Goal: Task Accomplishment & Management: Use online tool/utility

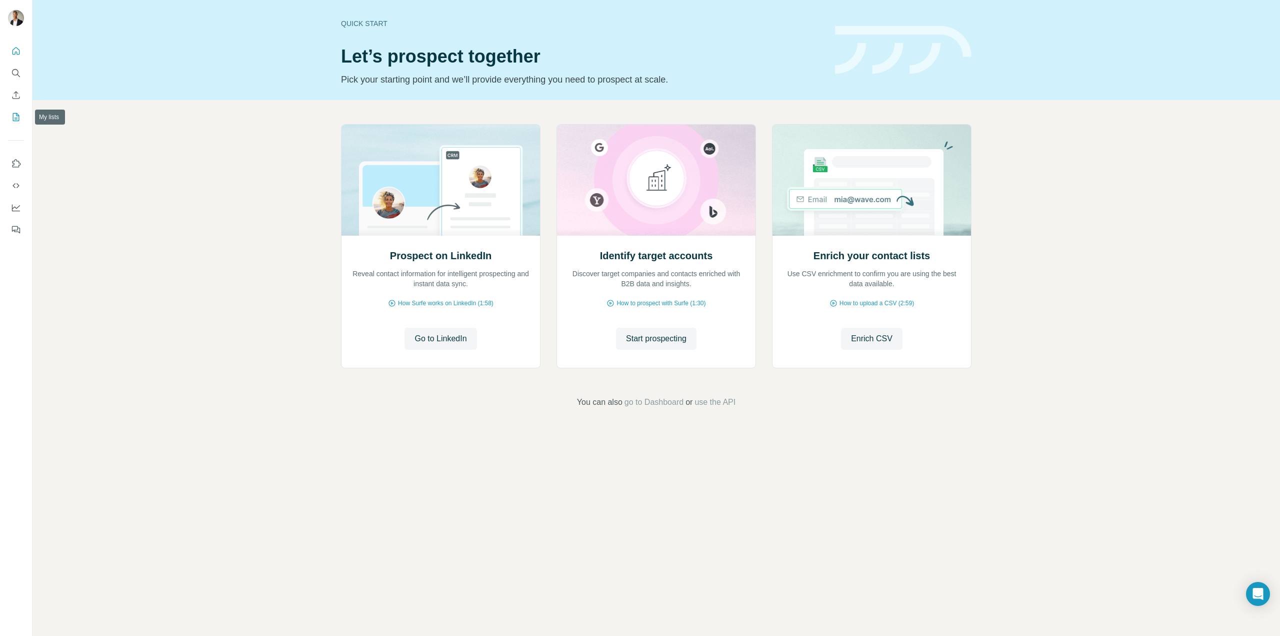
click at [15, 116] on icon "My lists" at bounding box center [16, 117] width 10 height 10
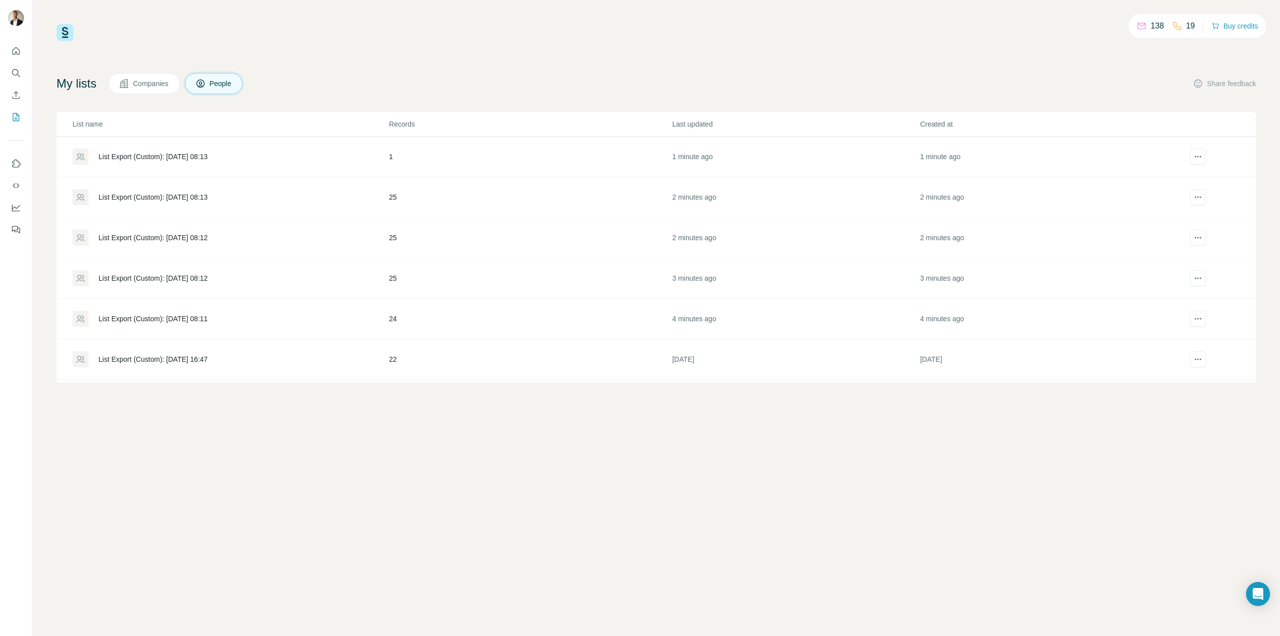
click at [202, 163] on div "List Export (Custom): [DATE] 08:13" at bounding box center [231, 157] width 316 height 16
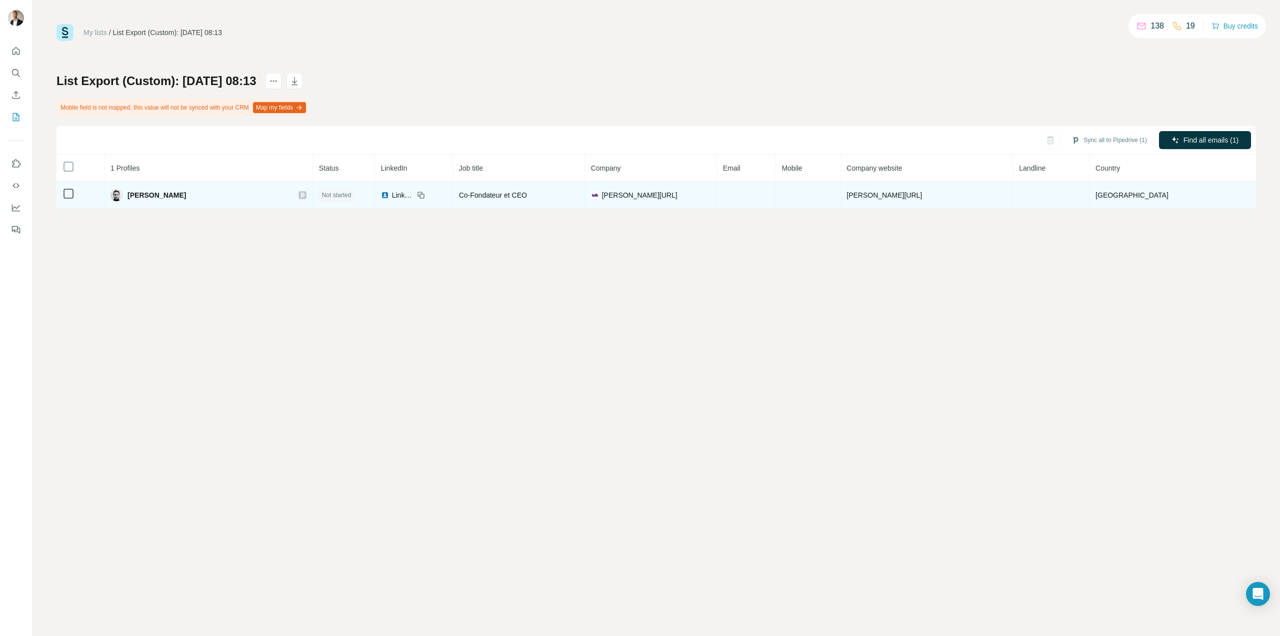
click at [63, 195] on icon at bounding box center [69, 194] width 12 height 12
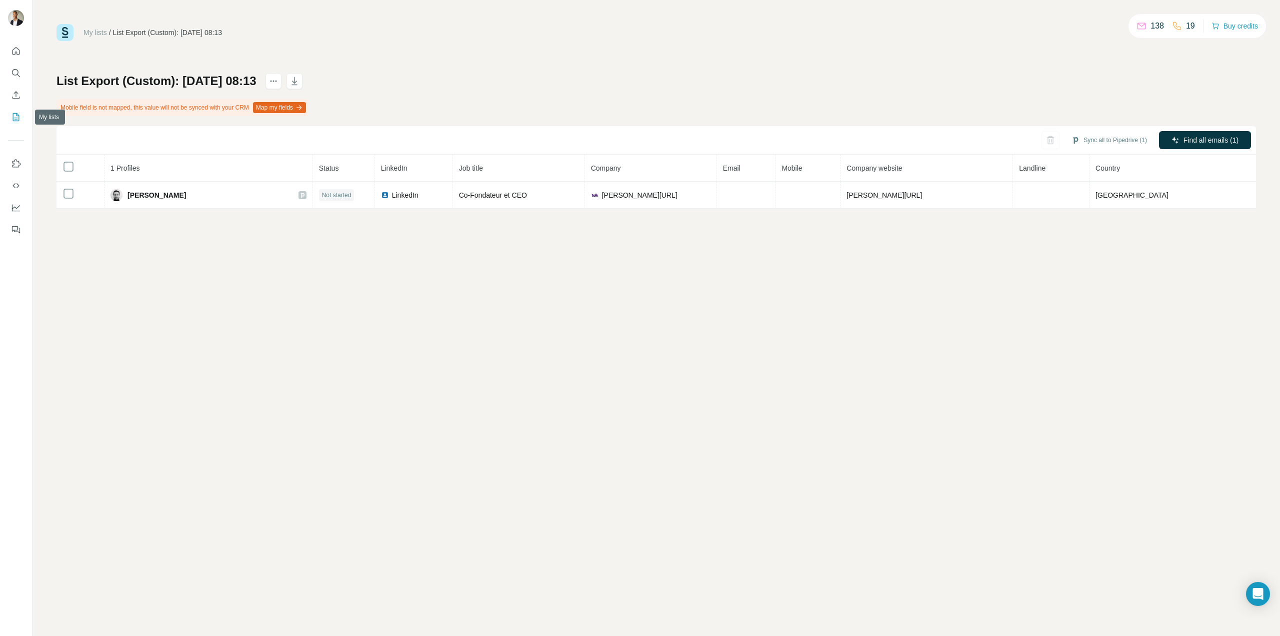
click at [19, 117] on icon "My lists" at bounding box center [16, 117] width 7 height 8
click at [16, 57] on button "Quick start" at bounding box center [16, 51] width 16 height 18
click at [18, 123] on button "My lists" at bounding box center [16, 117] width 16 height 18
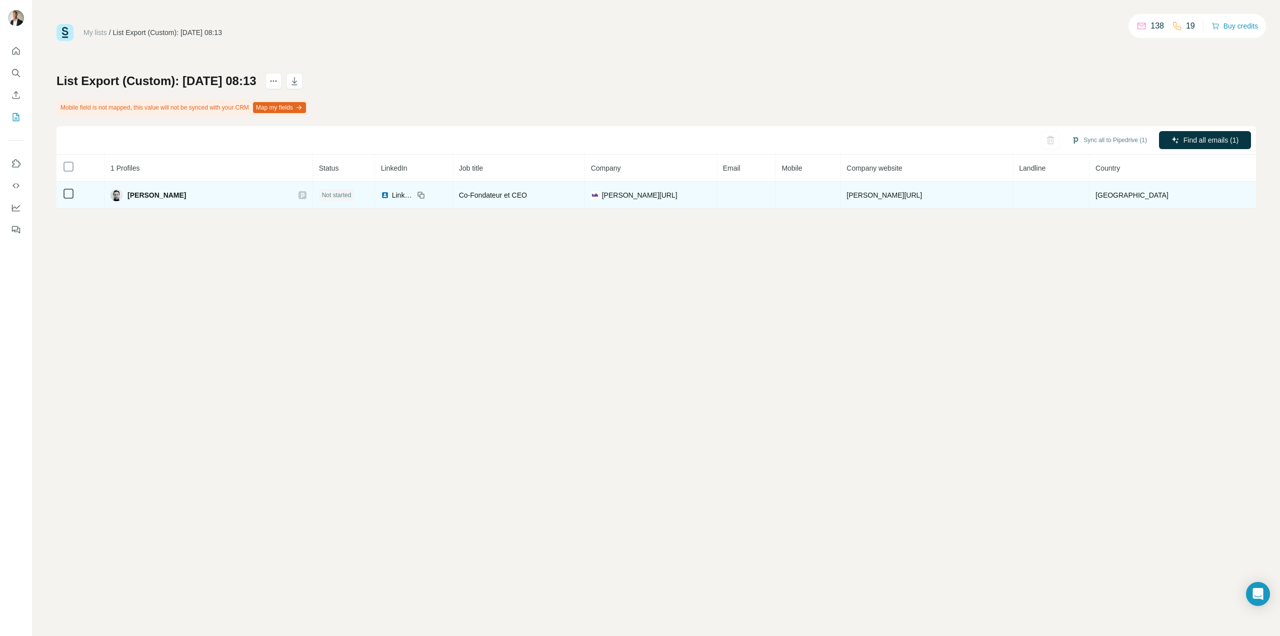
click at [164, 194] on span "Sabatier Thomas" at bounding box center [157, 195] width 59 height 10
click at [659, 196] on span "tolk.ai" at bounding box center [640, 195] width 76 height 10
click at [947, 194] on td "tolk.ai" at bounding box center [927, 195] width 173 height 27
click at [169, 197] on span "Sabatier Thomas" at bounding box center [157, 195] width 59 height 10
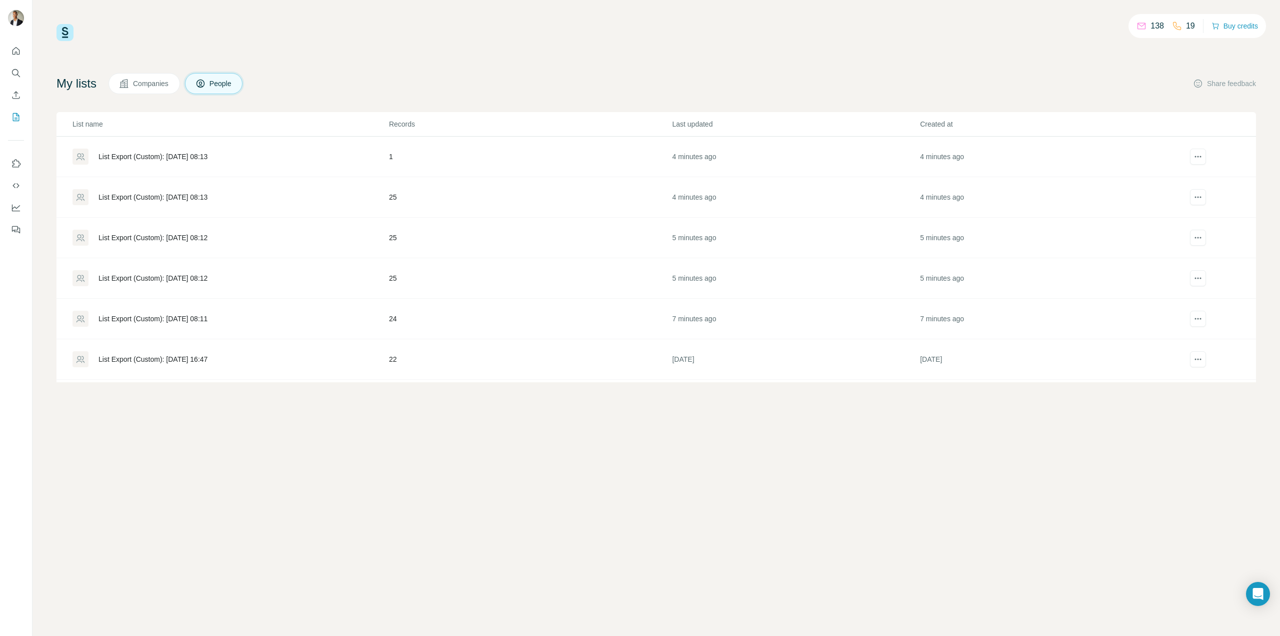
click at [68, 192] on td "List Export (Custom): 15/08/2025 08:13" at bounding box center [223, 197] width 332 height 41
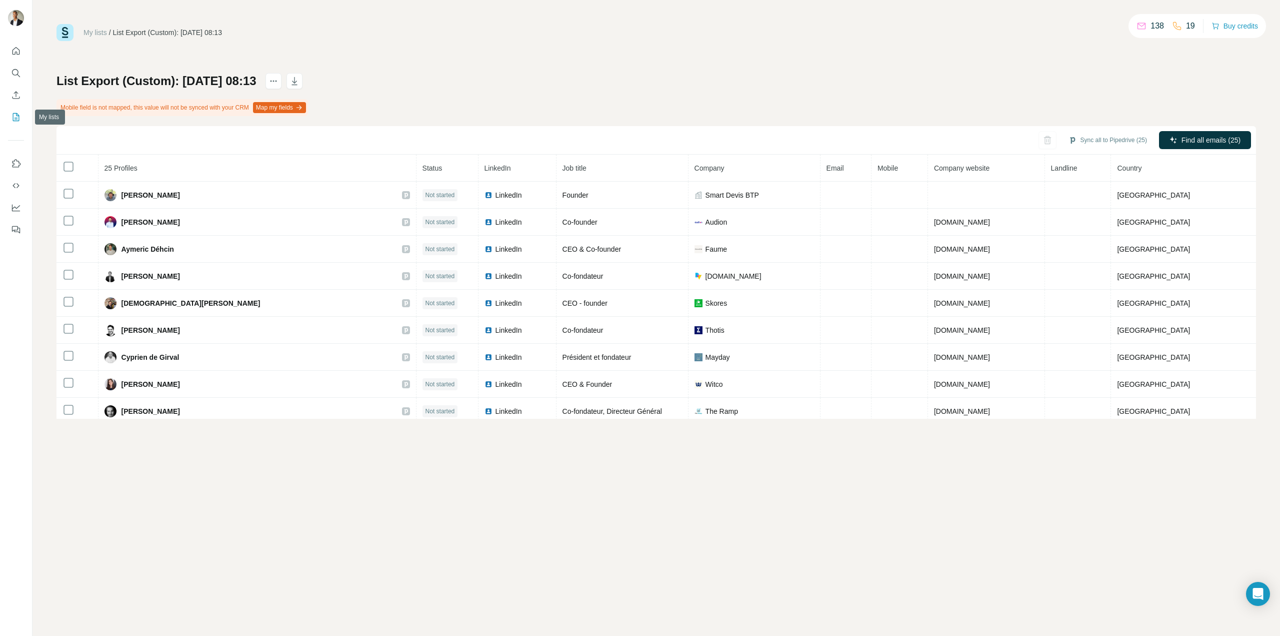
click at [20, 114] on icon "My lists" at bounding box center [16, 117] width 10 height 10
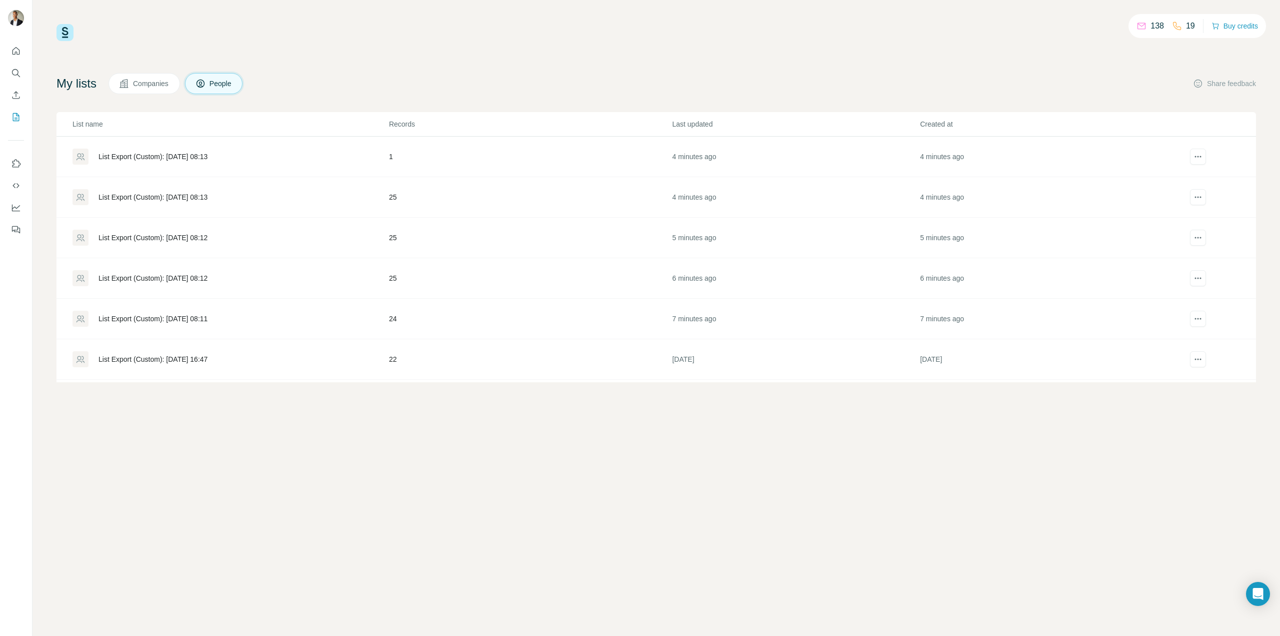
click at [139, 78] on button "Companies" at bounding box center [145, 83] width 72 height 21
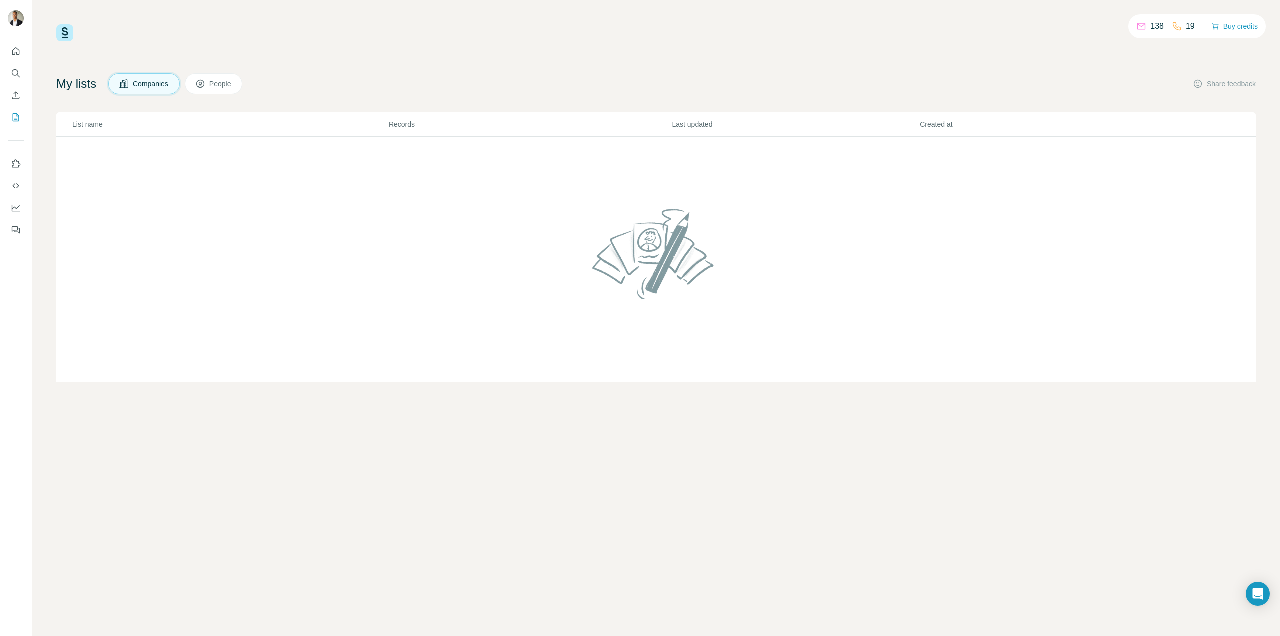
click at [233, 92] on button "People" at bounding box center [214, 83] width 58 height 21
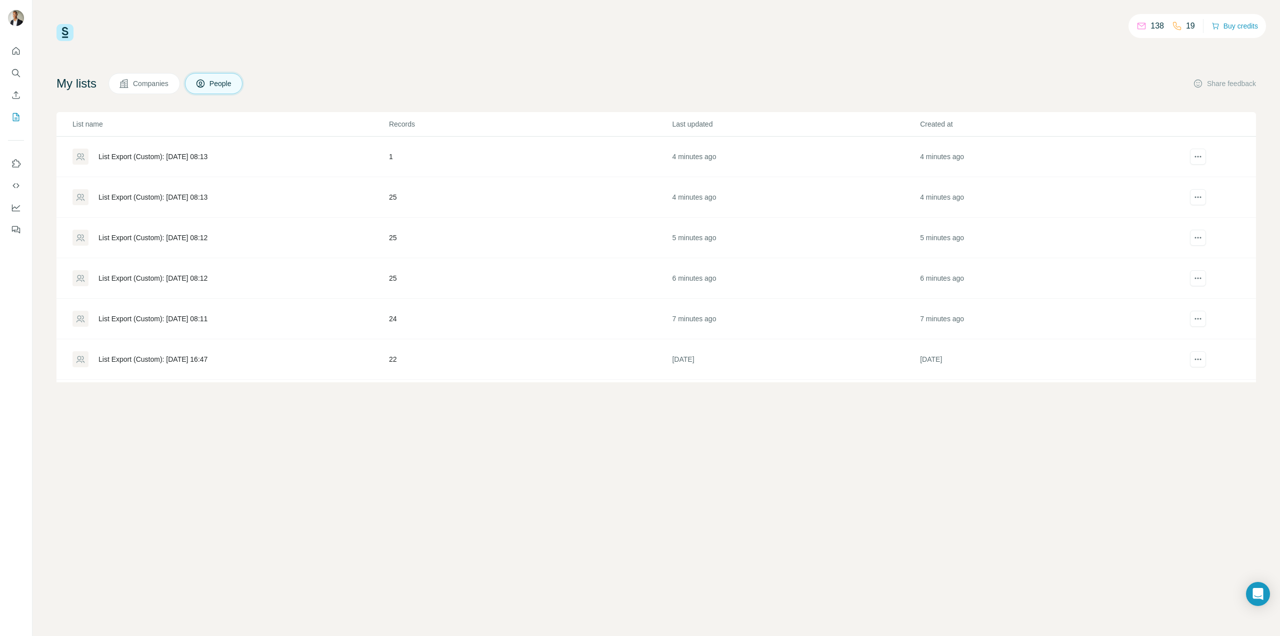
click at [193, 159] on div "List Export (Custom): 15/08/2025 08:13" at bounding box center [153, 157] width 109 height 10
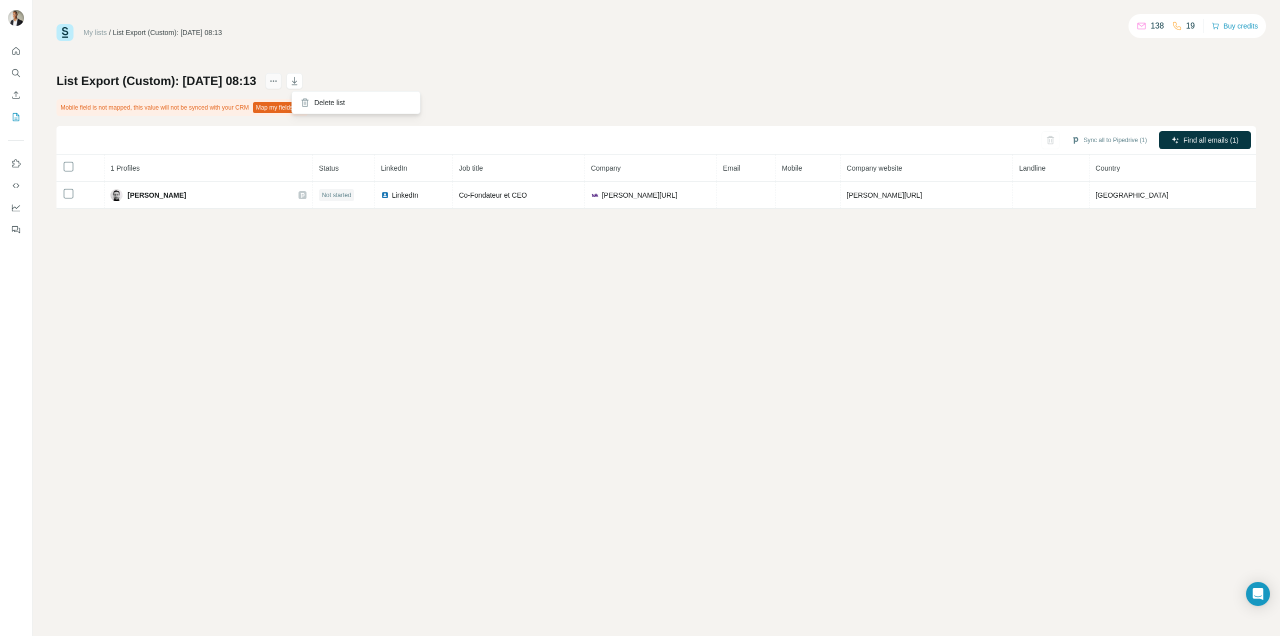
click at [279, 83] on icon "actions" at bounding box center [274, 81] width 10 height 10
click at [279, 77] on icon "actions" at bounding box center [274, 81] width 10 height 10
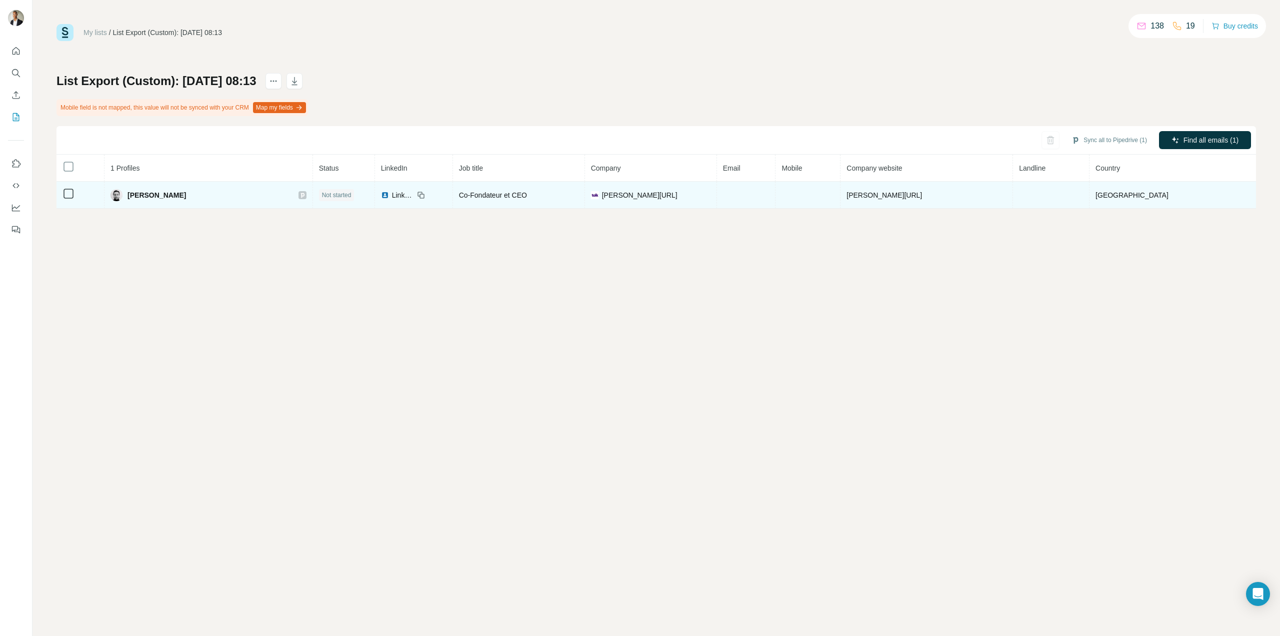
click at [516, 199] on div "Co-Fondateur et CEO" at bounding box center [519, 195] width 120 height 10
click at [414, 199] on div "LinkedIn" at bounding box center [397, 195] width 33 height 10
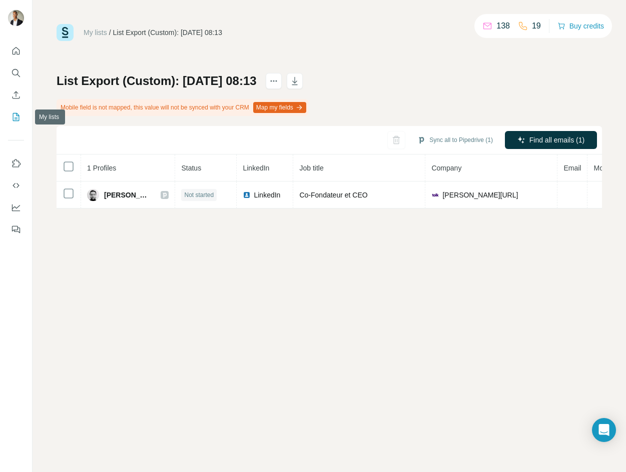
click at [16, 115] on icon "My lists" at bounding box center [16, 117] width 10 height 10
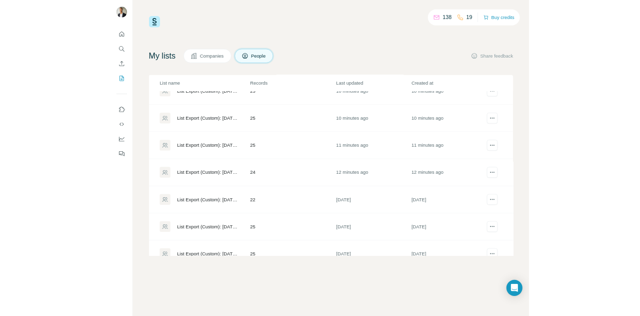
scroll to position [167, 0]
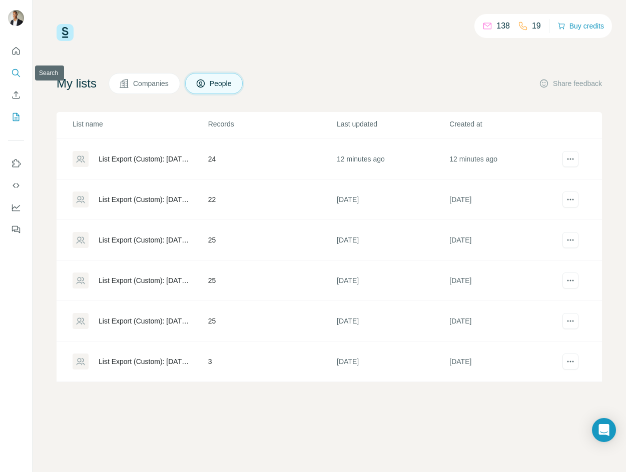
click at [21, 70] on button "Search" at bounding box center [16, 73] width 16 height 18
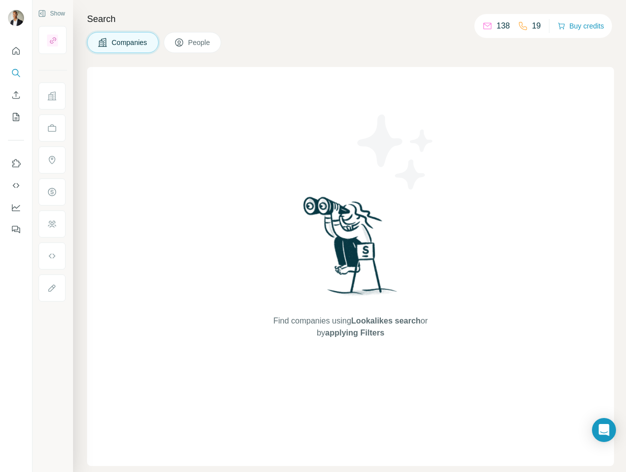
click at [193, 38] on span "People" at bounding box center [199, 43] width 23 height 10
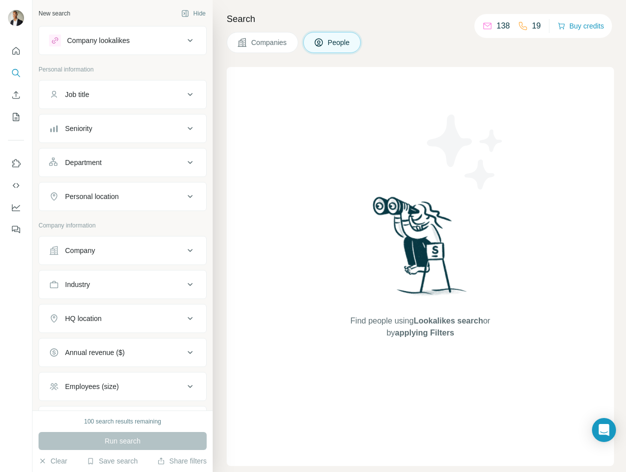
click at [316, 43] on icon at bounding box center [319, 43] width 10 height 10
click at [15, 98] on icon "Enrich CSV" at bounding box center [16, 95] width 10 height 10
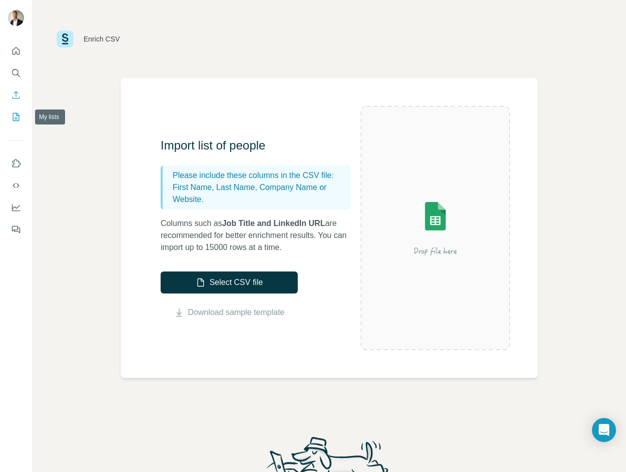
click at [17, 119] on icon "My lists" at bounding box center [16, 117] width 10 height 10
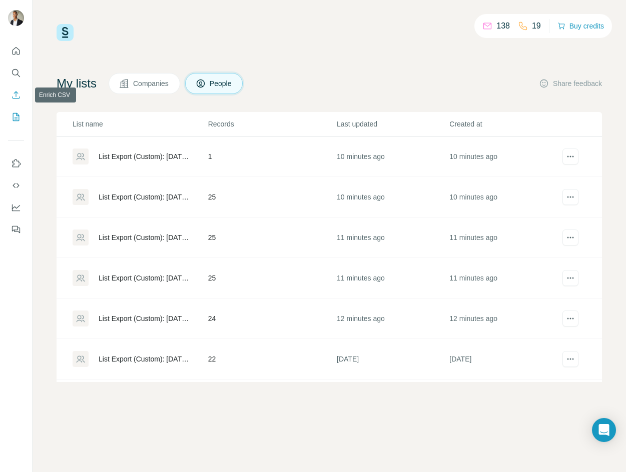
click at [15, 92] on icon "Enrich CSV" at bounding box center [16, 95] width 10 height 10
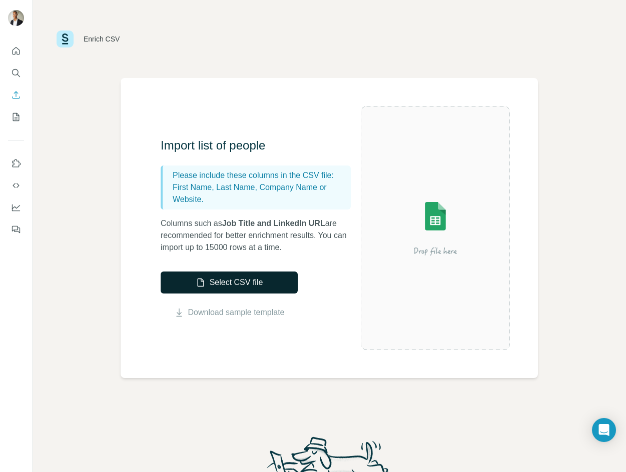
click at [247, 282] on button "Select CSV file" at bounding box center [229, 283] width 137 height 22
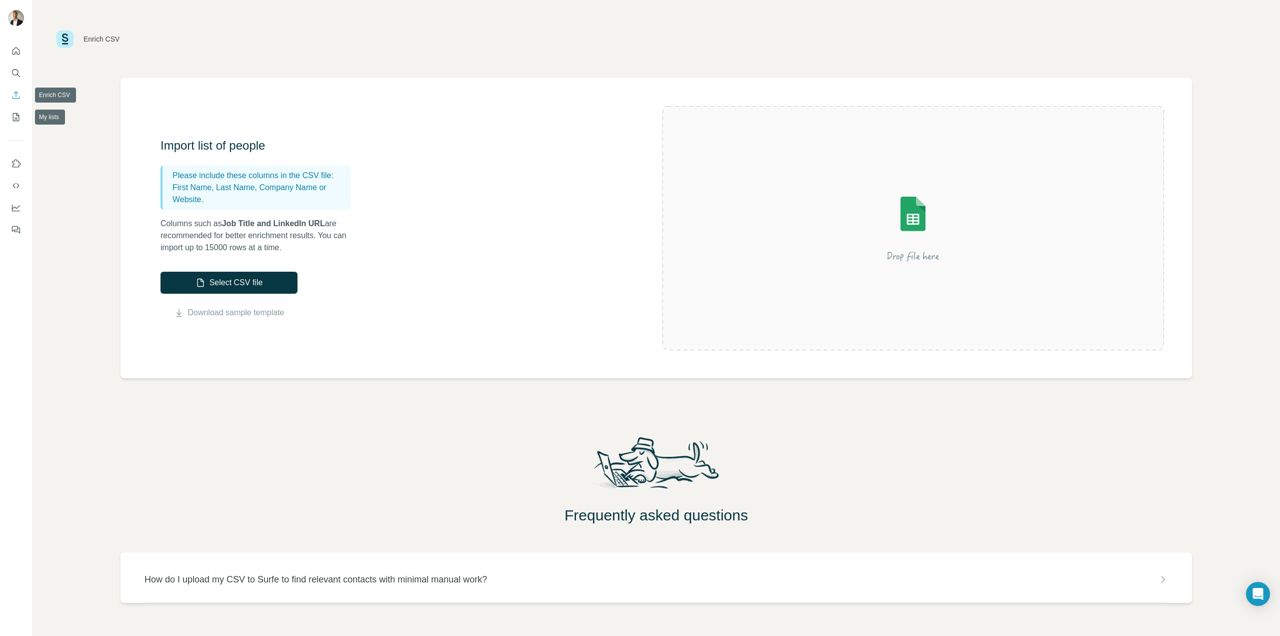
click at [12, 93] on icon "Enrich CSV" at bounding box center [16, 95] width 10 height 10
click at [91, 30] on div "Enrich CSV" at bounding box center [657, 39] width 1200 height 30
drag, startPoint x: 72, startPoint y: 32, endPoint x: 67, endPoint y: 36, distance: 6.4
click at [72, 33] on img at bounding box center [65, 39] width 17 height 17
click at [19, 97] on icon "Enrich CSV" at bounding box center [16, 95] width 10 height 10
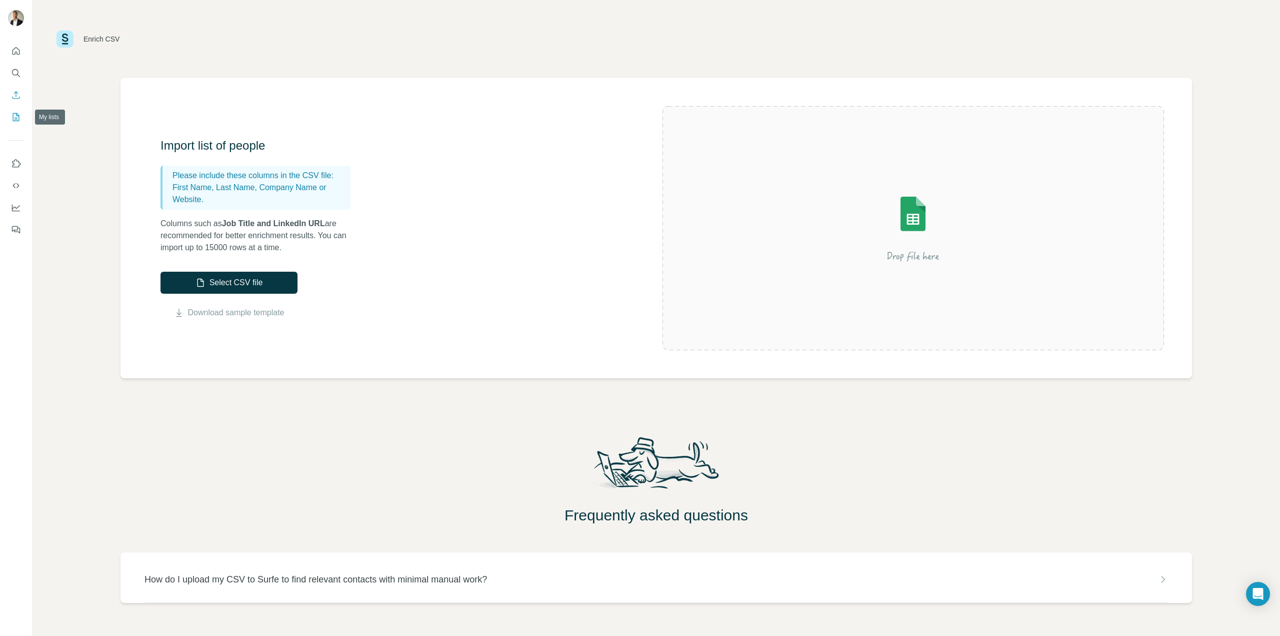
click at [21, 116] on button "My lists" at bounding box center [16, 117] width 16 height 18
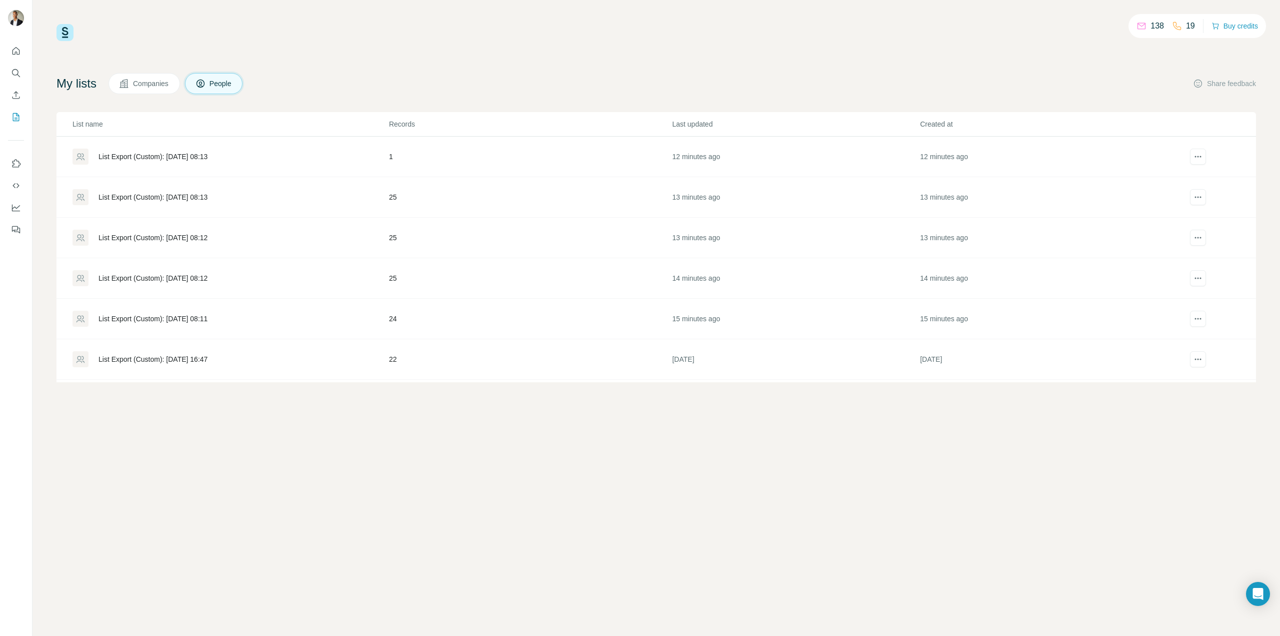
click at [170, 152] on div "List Export (Custom): 15/08/2025 08:13" at bounding box center [153, 157] width 109 height 10
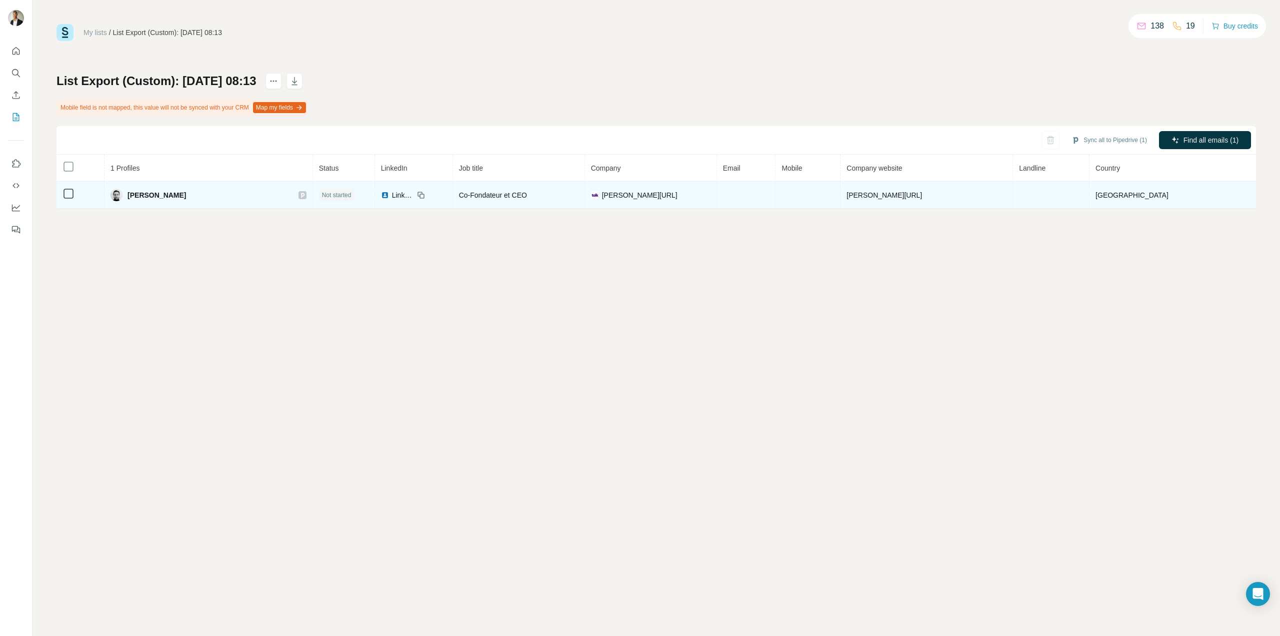
click at [414, 193] on span "LinkedIn" at bounding box center [403, 195] width 22 height 10
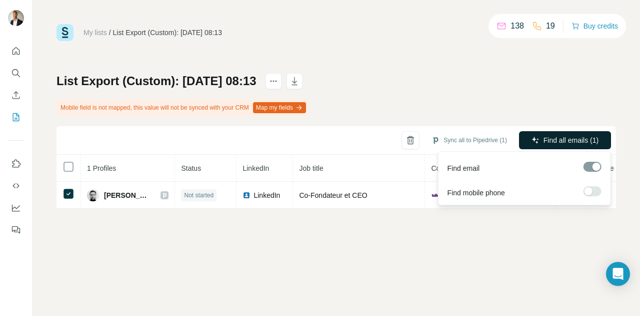
click at [548, 141] on span "Find all emails (1)" at bounding box center [571, 140] width 55 height 10
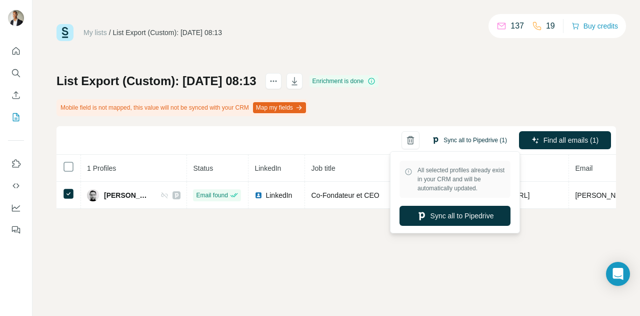
click at [450, 145] on button "Sync all to Pipedrive (1)" at bounding box center [470, 140] width 90 height 15
click at [504, 254] on div "My lists / List Export (Custom): 15/08/2025 08:13 137 19 Buy credits List Expor…" at bounding box center [337, 158] width 608 height 316
click at [475, 213] on button "Sync all to Pipedrive" at bounding box center [455, 216] width 111 height 20
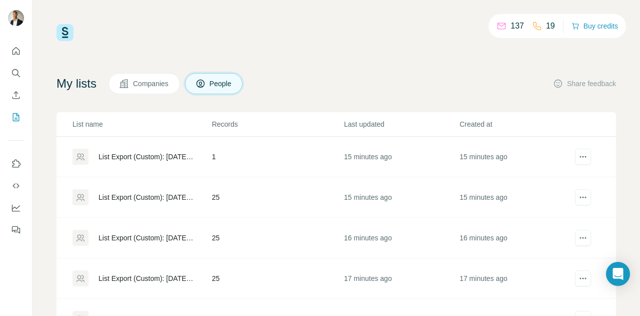
click at [147, 197] on div "List Export (Custom): 15/08/2025 08:13" at bounding box center [147, 197] width 97 height 10
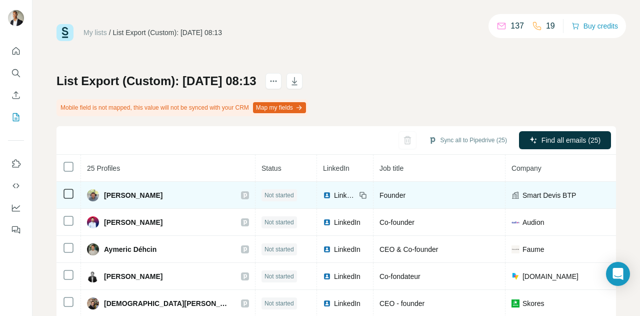
click at [334, 194] on span "LinkedIn" at bounding box center [345, 195] width 22 height 10
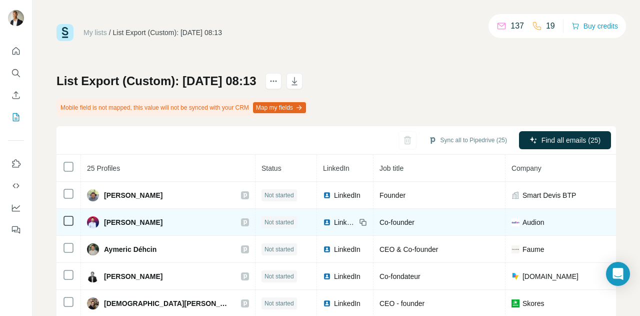
click at [323, 221] on img at bounding box center [327, 222] width 8 height 8
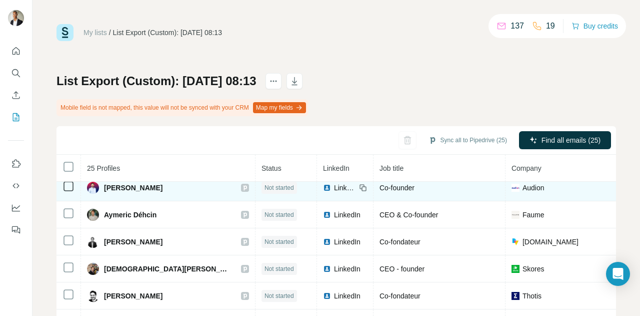
scroll to position [50, 0]
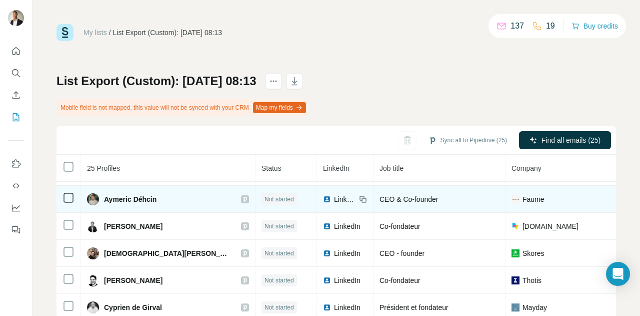
click at [323, 198] on div "LinkedIn" at bounding box center [339, 199] width 33 height 10
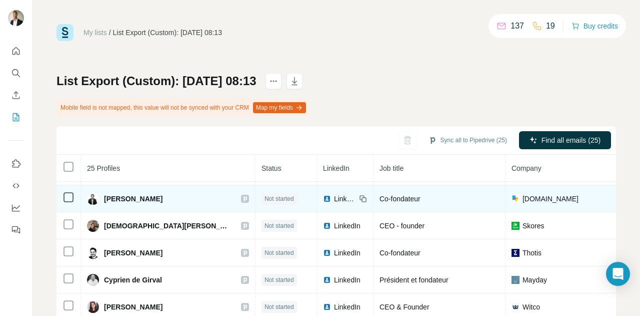
scroll to position [100, 0]
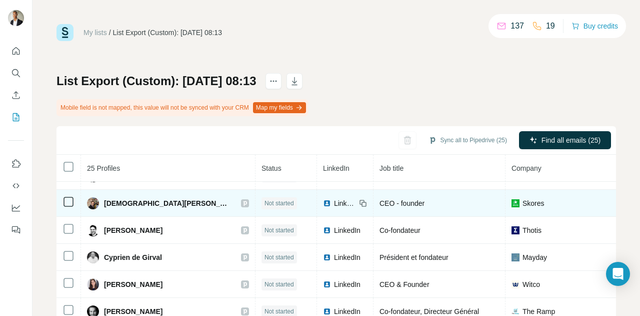
click at [334, 205] on span "LinkedIn" at bounding box center [345, 203] width 22 height 10
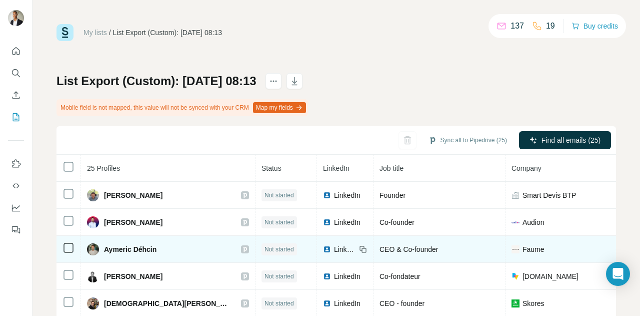
scroll to position [50, 0]
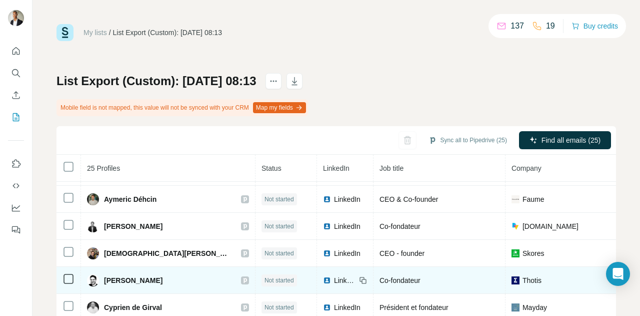
click at [334, 280] on span "LinkedIn" at bounding box center [345, 280] width 22 height 10
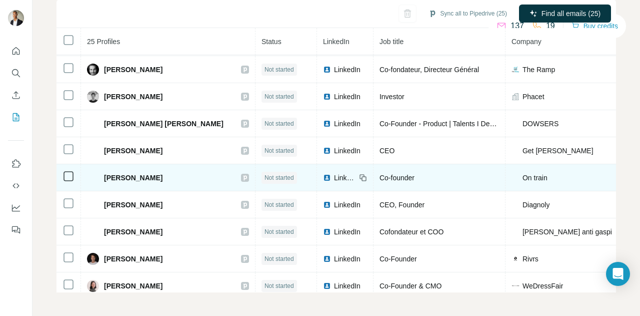
scroll to position [193, 0]
